Goal: Information Seeking & Learning: Understand process/instructions

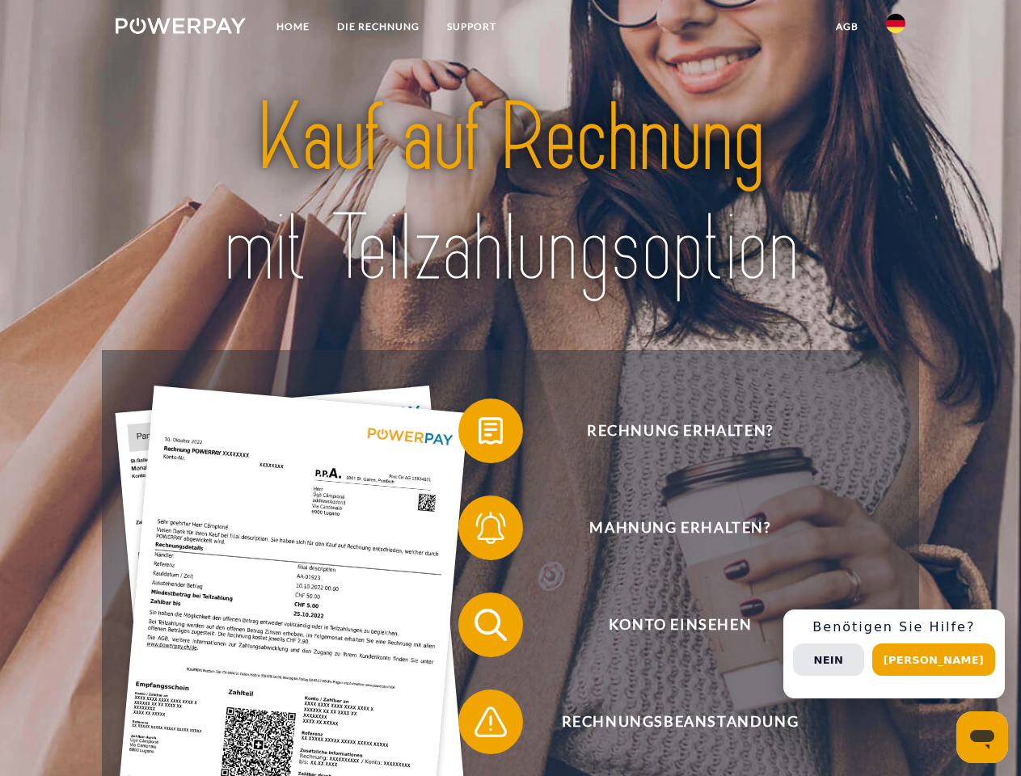
click at [180, 28] on img at bounding box center [181, 26] width 130 height 16
click at [895, 28] on img at bounding box center [895, 23] width 19 height 19
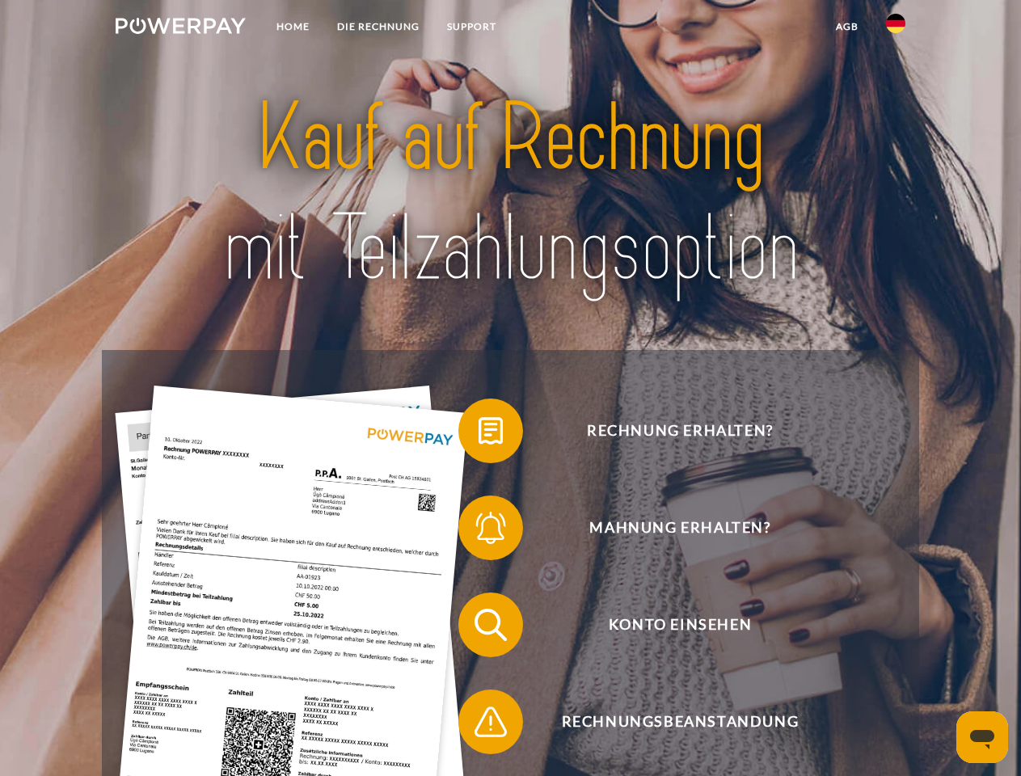
click at [846, 27] on link "agb" at bounding box center [847, 26] width 50 height 29
click at [478, 434] on span at bounding box center [466, 430] width 81 height 81
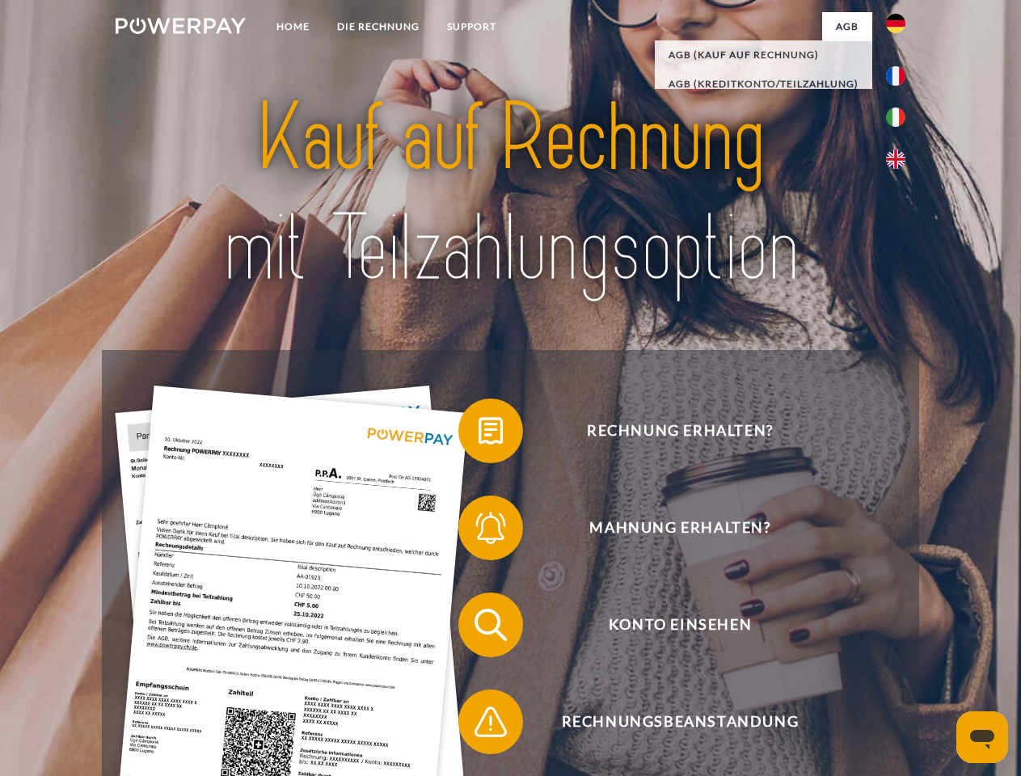
click at [478, 531] on span at bounding box center [466, 527] width 81 height 81
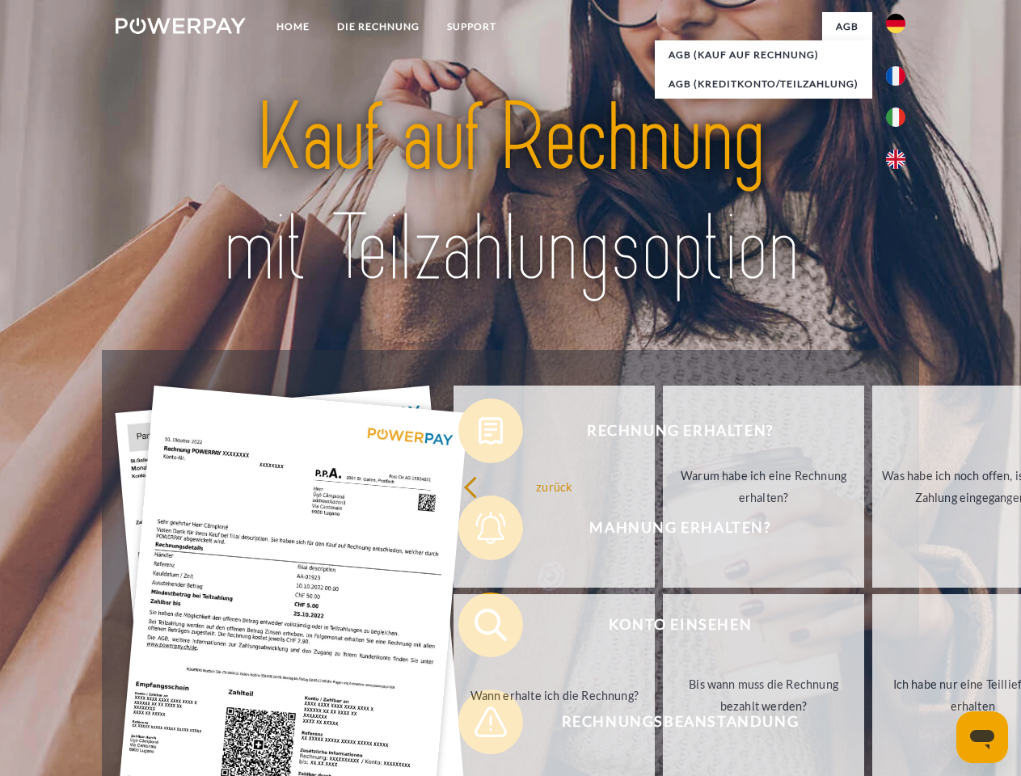
click at [663, 628] on link "Bis wann muss die Rechnung bezahlt werden?" at bounding box center [763, 695] width 201 height 202
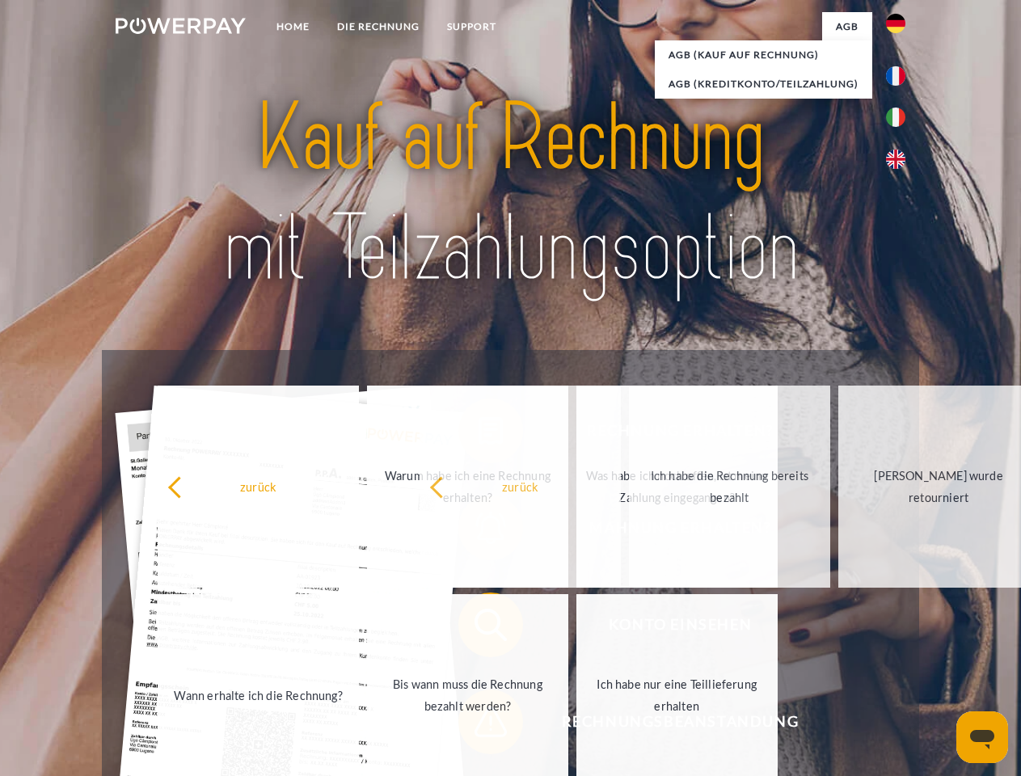
click at [478, 725] on span at bounding box center [466, 721] width 81 height 81
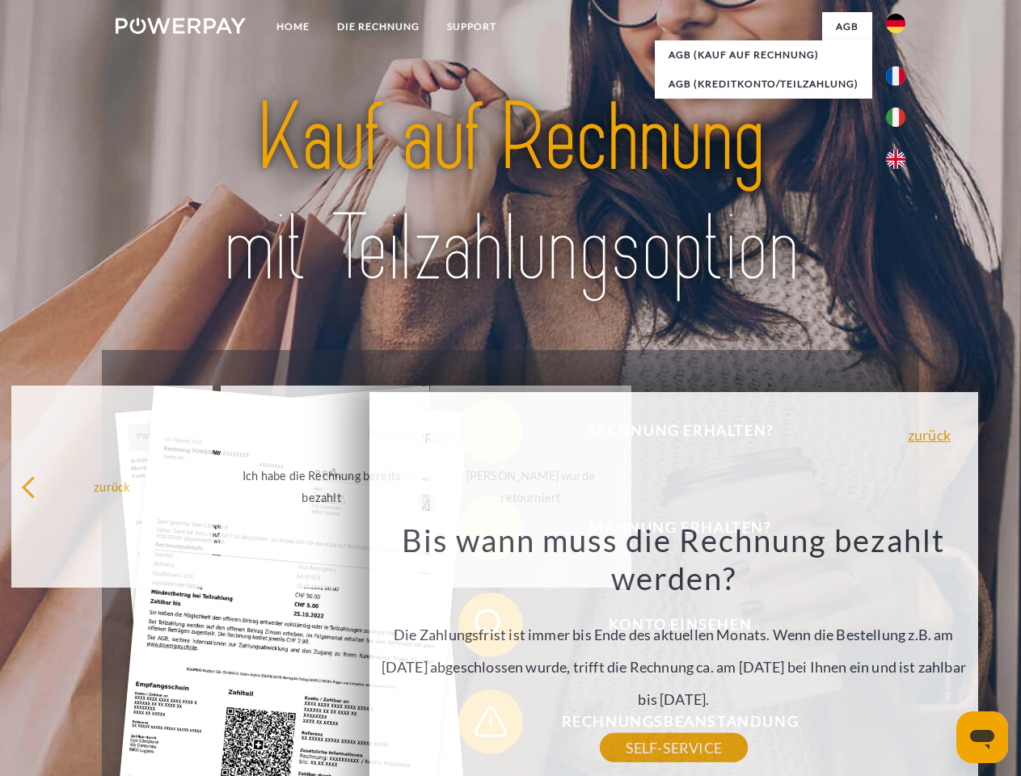
click at [899, 654] on div "Rechnung erhalten? Mahnung erhalten? Konto einsehen" at bounding box center [510, 673] width 816 height 646
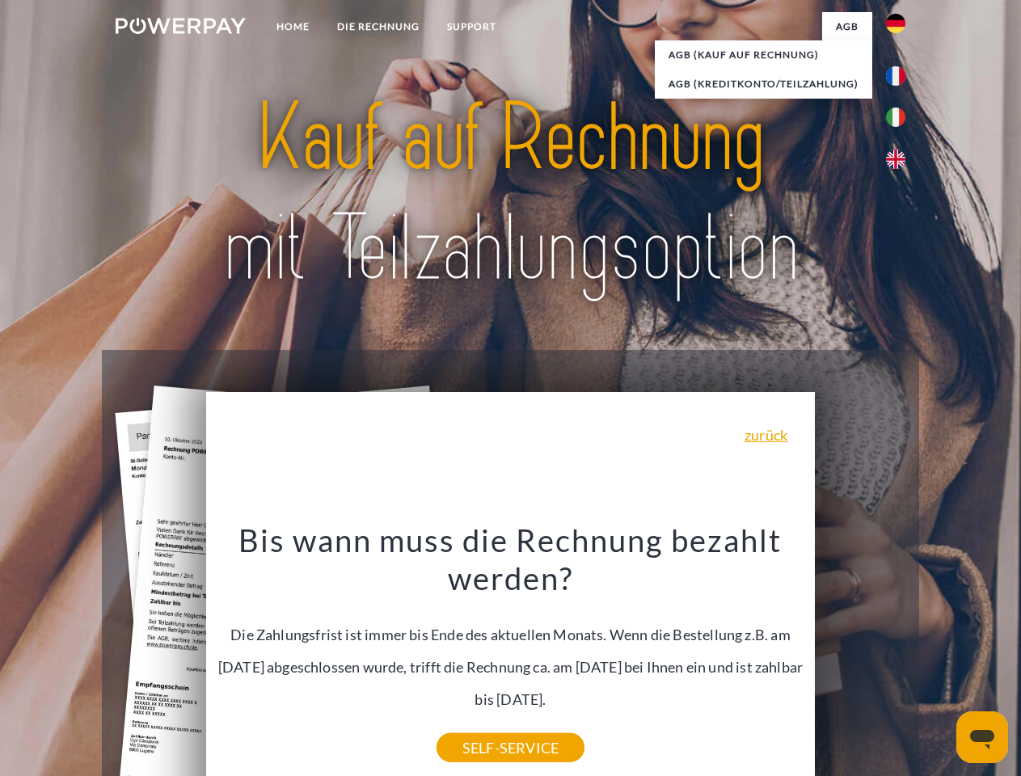
click at [860, 657] on span "Konto einsehen" at bounding box center [680, 624] width 396 height 65
click at [939, 659] on header "Home DIE RECHNUNG SUPPORT" at bounding box center [510, 558] width 1021 height 1116
